Goal: Transaction & Acquisition: Register for event/course

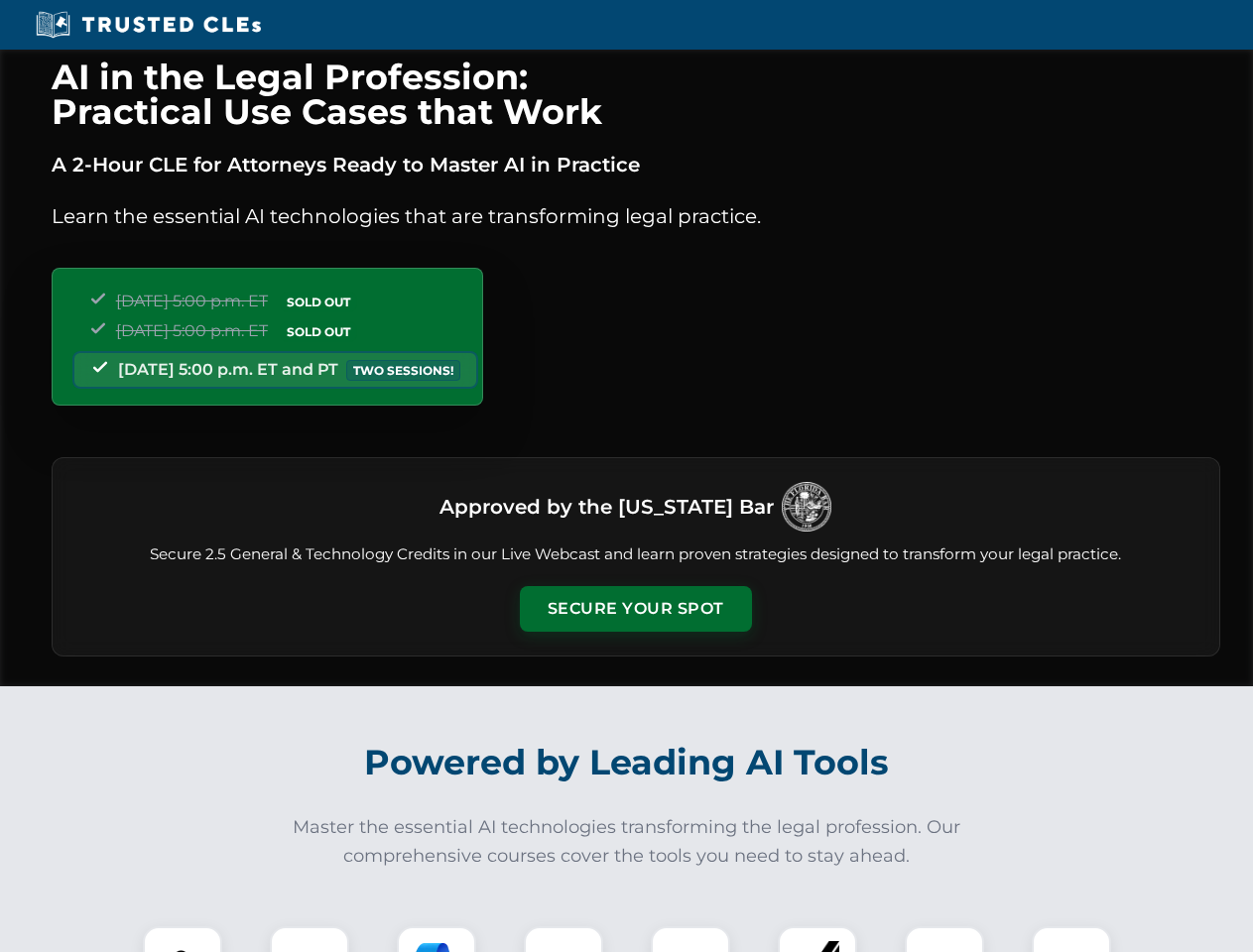
click at [635, 609] on button "Secure Your Spot" at bounding box center [635, 609] width 232 height 46
click at [182, 939] on img at bounding box center [183, 966] width 58 height 58
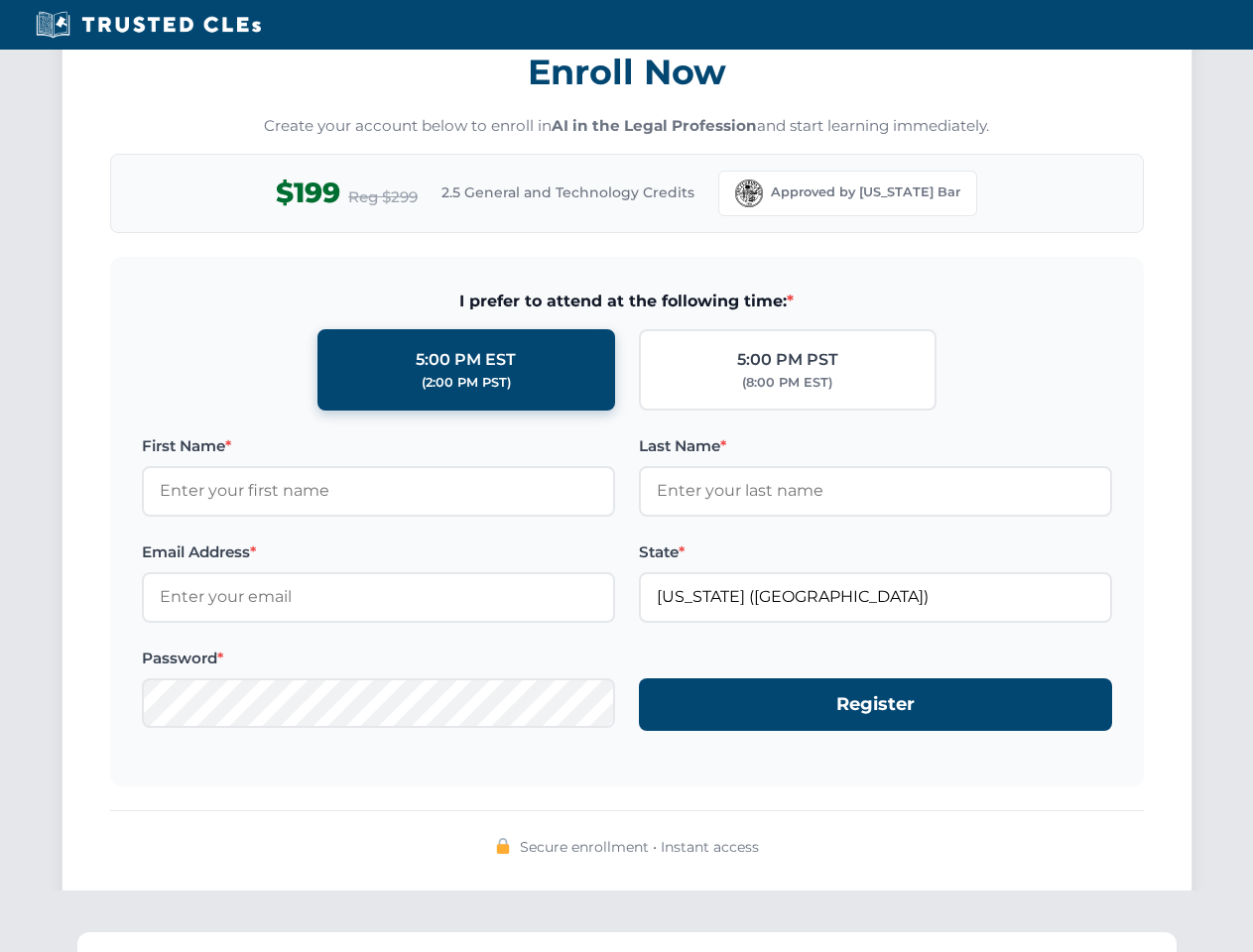
scroll to position [1947, 0]
